Goal: Transaction & Acquisition: Book appointment/travel/reservation

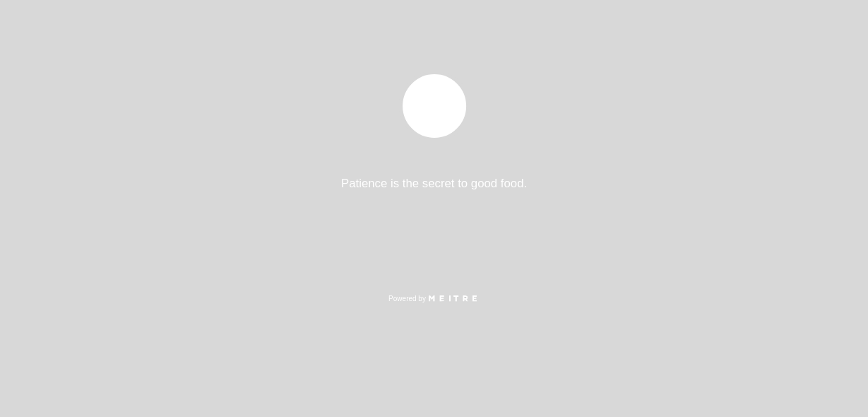
select select "es"
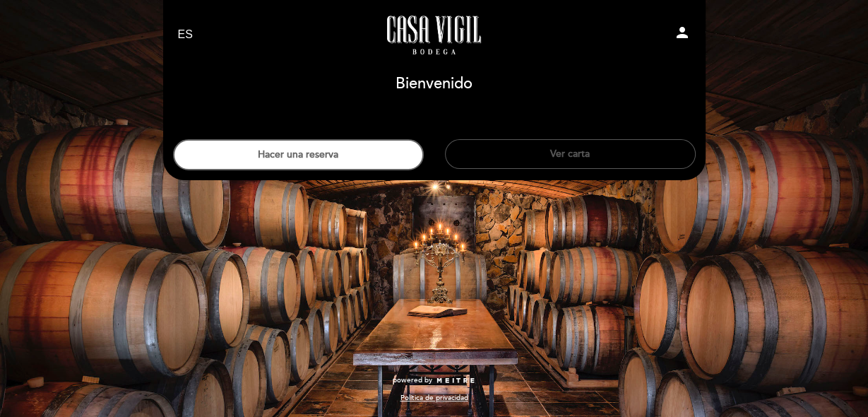
click at [533, 144] on button "Ver carta" at bounding box center [570, 154] width 251 height 30
click at [580, 157] on button "Ver carta" at bounding box center [570, 154] width 251 height 30
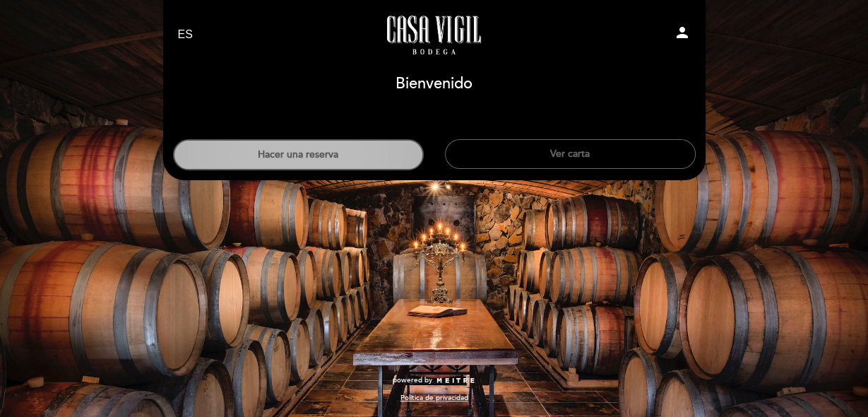
click at [345, 150] on button "Hacer una reserva" at bounding box center [298, 154] width 251 height 31
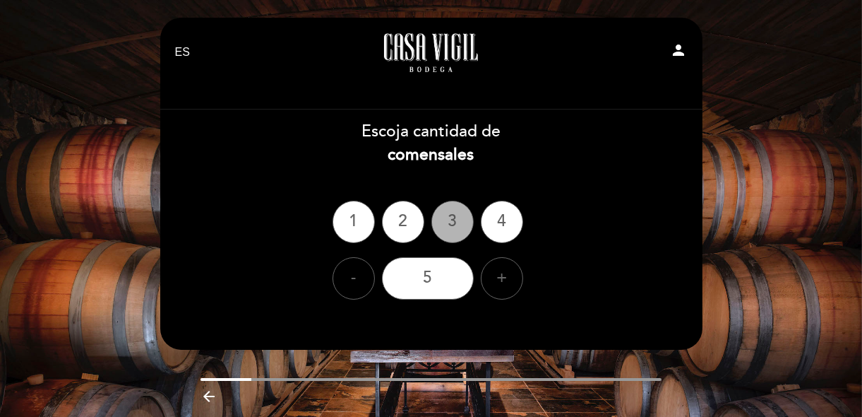
click at [448, 217] on div "3" at bounding box center [452, 221] width 42 height 42
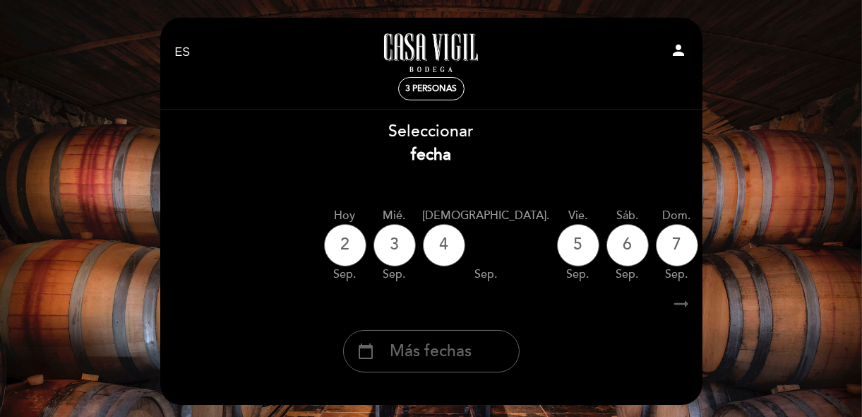
click at [417, 350] on span "Más fechas" at bounding box center [431, 351] width 82 height 23
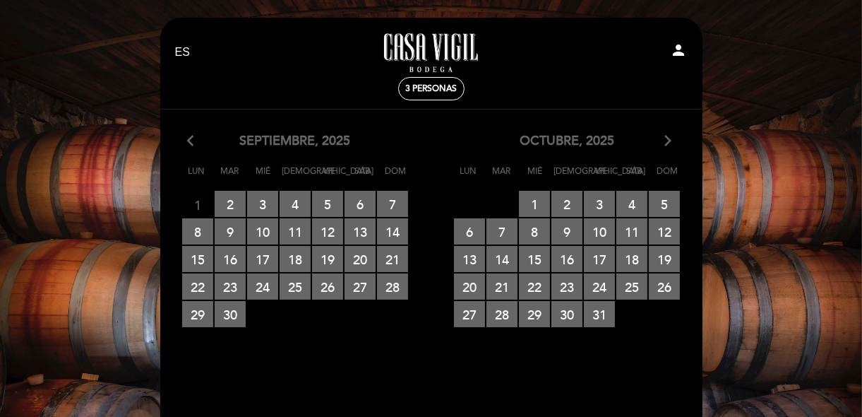
click at [670, 150] on icon "arrow_forward_ios" at bounding box center [668, 141] width 13 height 18
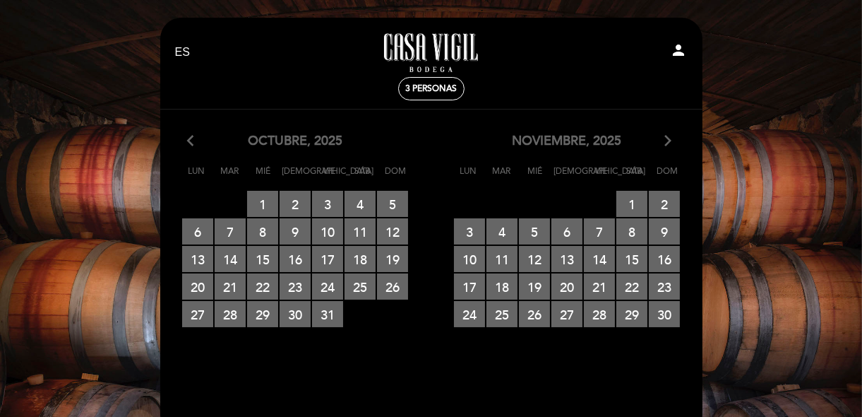
click at [669, 150] on icon "arrow_forward_ios" at bounding box center [668, 141] width 13 height 18
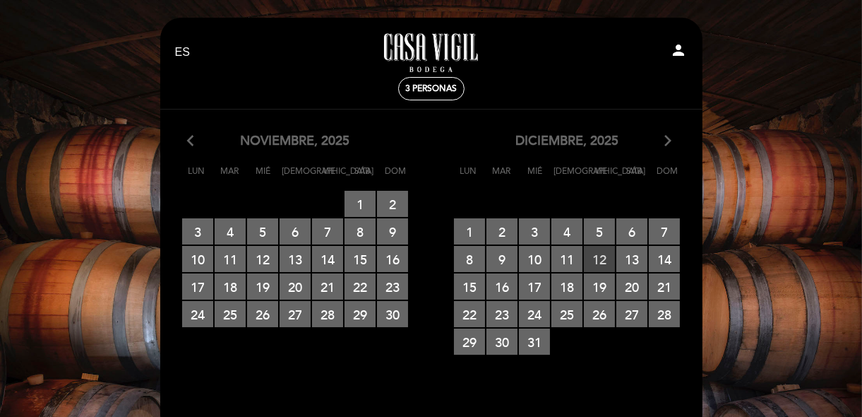
click at [592, 269] on span "12 RESERVAS DISPONIBLES" at bounding box center [599, 259] width 31 height 26
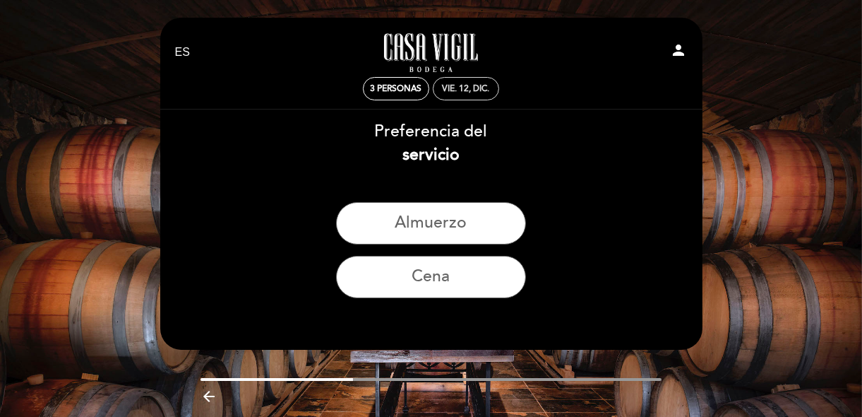
click at [462, 79] on div "vie. 12, dic." at bounding box center [466, 88] width 66 height 23
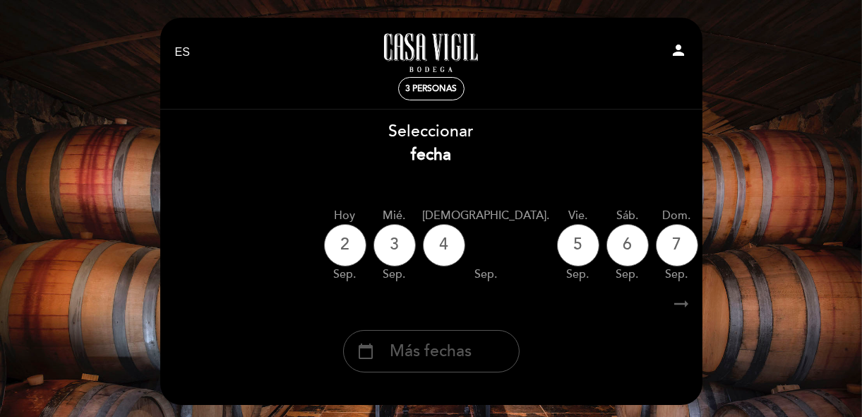
click at [407, 367] on div "calendar_today Más fechas" at bounding box center [431, 351] width 176 height 42
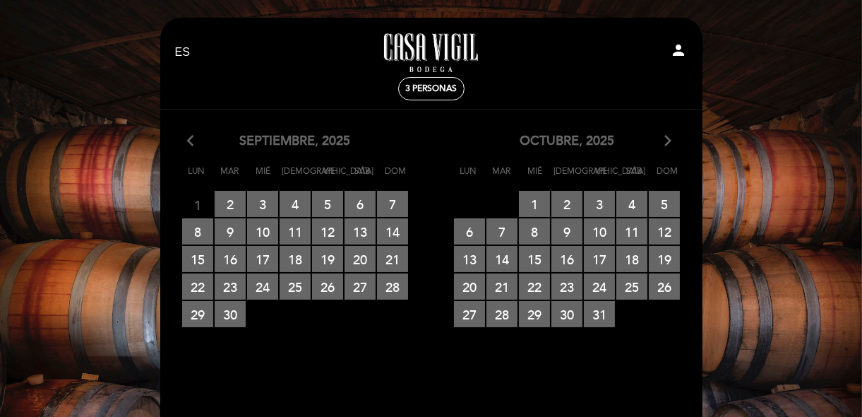
click at [670, 145] on icon "arrow_forward_ios" at bounding box center [668, 141] width 13 height 18
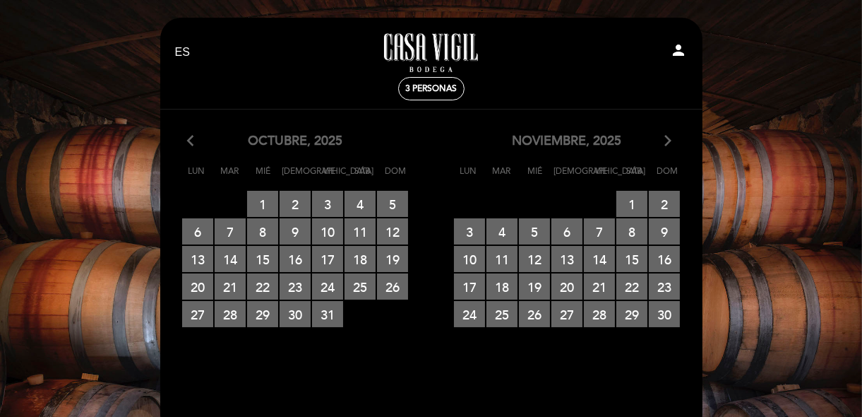
click at [670, 145] on icon "arrow_forward_ios" at bounding box center [668, 141] width 13 height 18
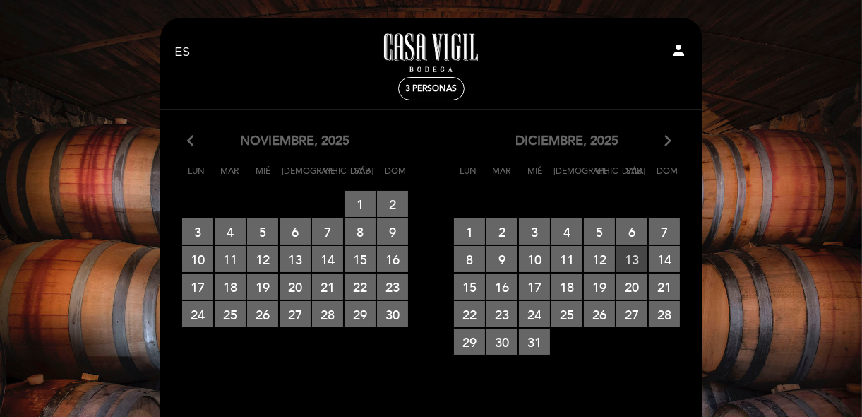
click at [635, 267] on span "13 RESERVAS DISPONIBLES" at bounding box center [631, 259] width 31 height 26
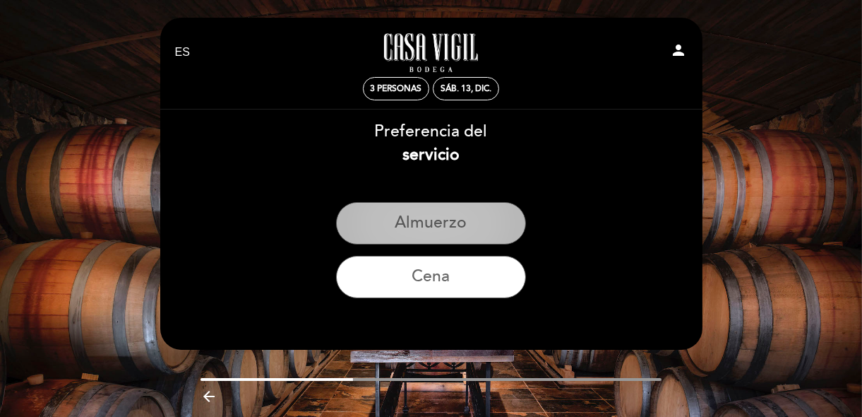
click at [435, 229] on button "Almuerzo" at bounding box center [431, 223] width 190 height 42
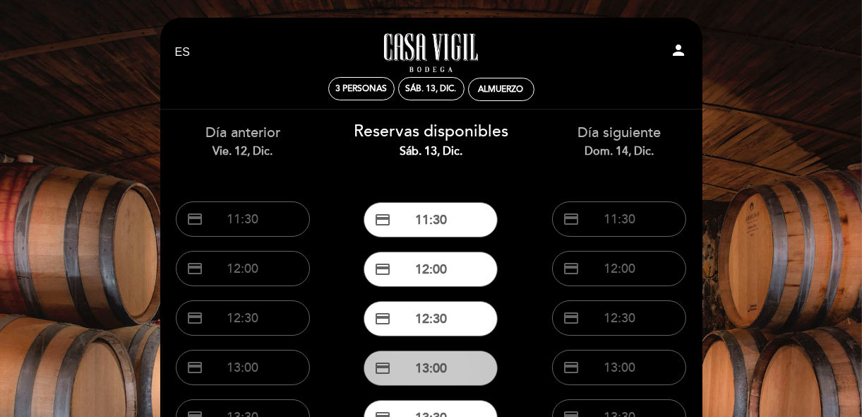
click at [445, 373] on button "credit_card 13:00" at bounding box center [431, 367] width 134 height 35
